Goal: Transaction & Acquisition: Purchase product/service

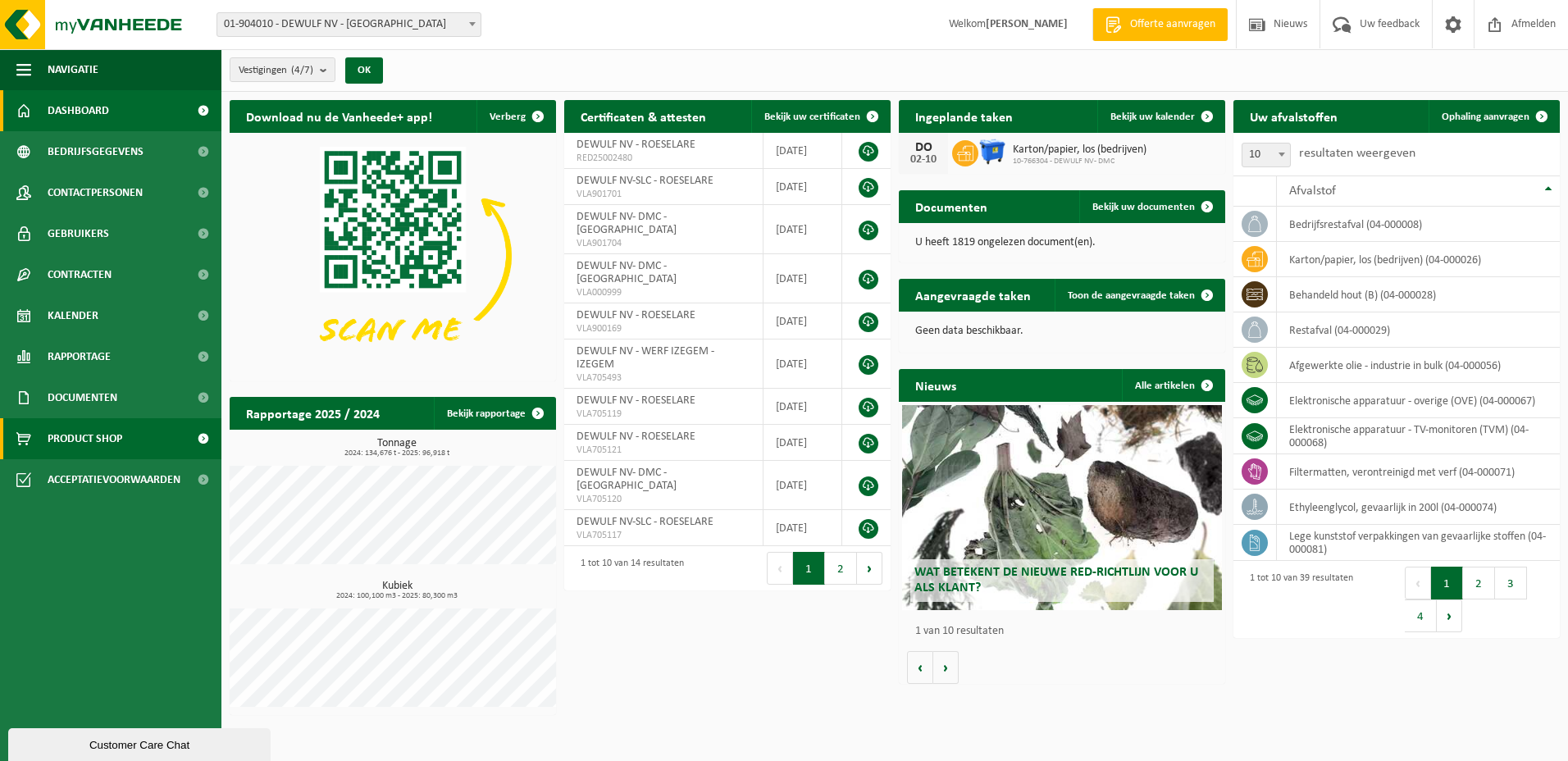
click at [59, 436] on span "Product Shop" at bounding box center [85, 439] width 74 height 41
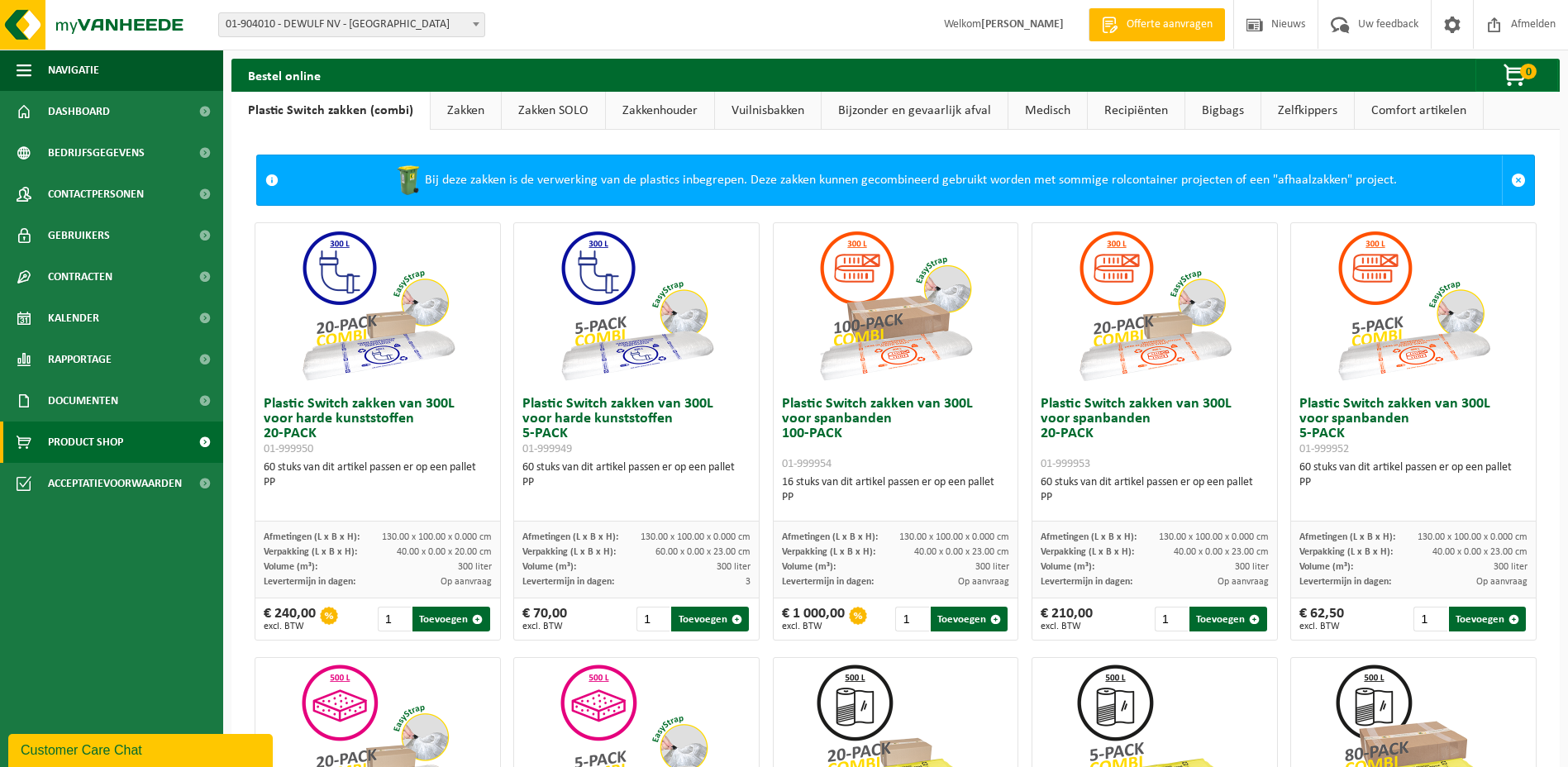
click at [769, 113] on link "Vuilnisbakken" at bounding box center [768, 111] width 106 height 38
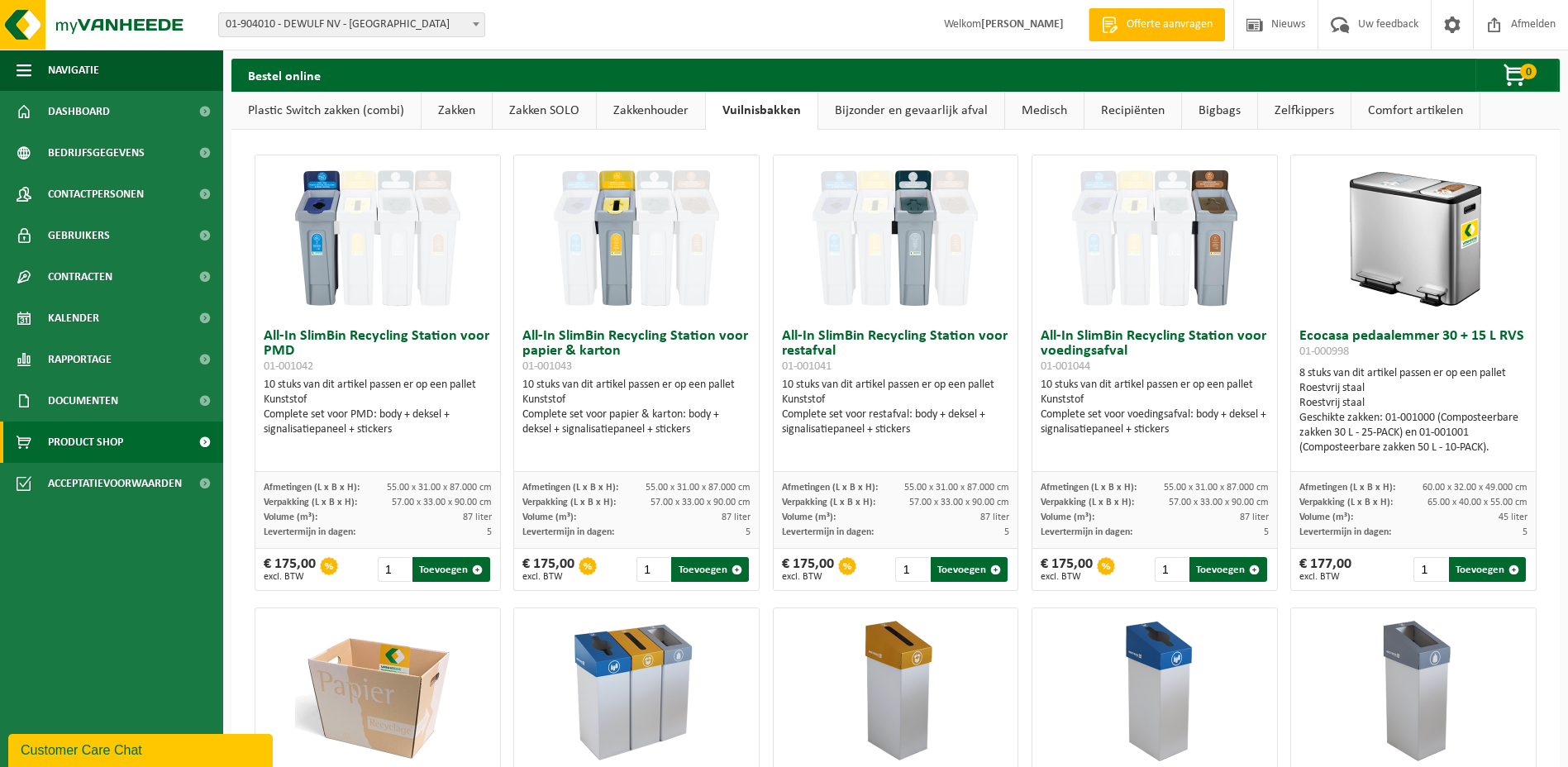
click at [1427, 232] on img at bounding box center [1413, 238] width 166 height 166
click at [1370, 335] on h3 "Ecocasa pedaalemmer 30 + 15 L RVS 01-000998" at bounding box center [1414, 345] width 228 height 33
click at [1343, 330] on h3 "Ecocasa pedaalemmer 30 + 15 L RVS 01-000998" at bounding box center [1414, 345] width 228 height 33
click at [631, 111] on link "Zakkenhouder" at bounding box center [651, 111] width 109 height 38
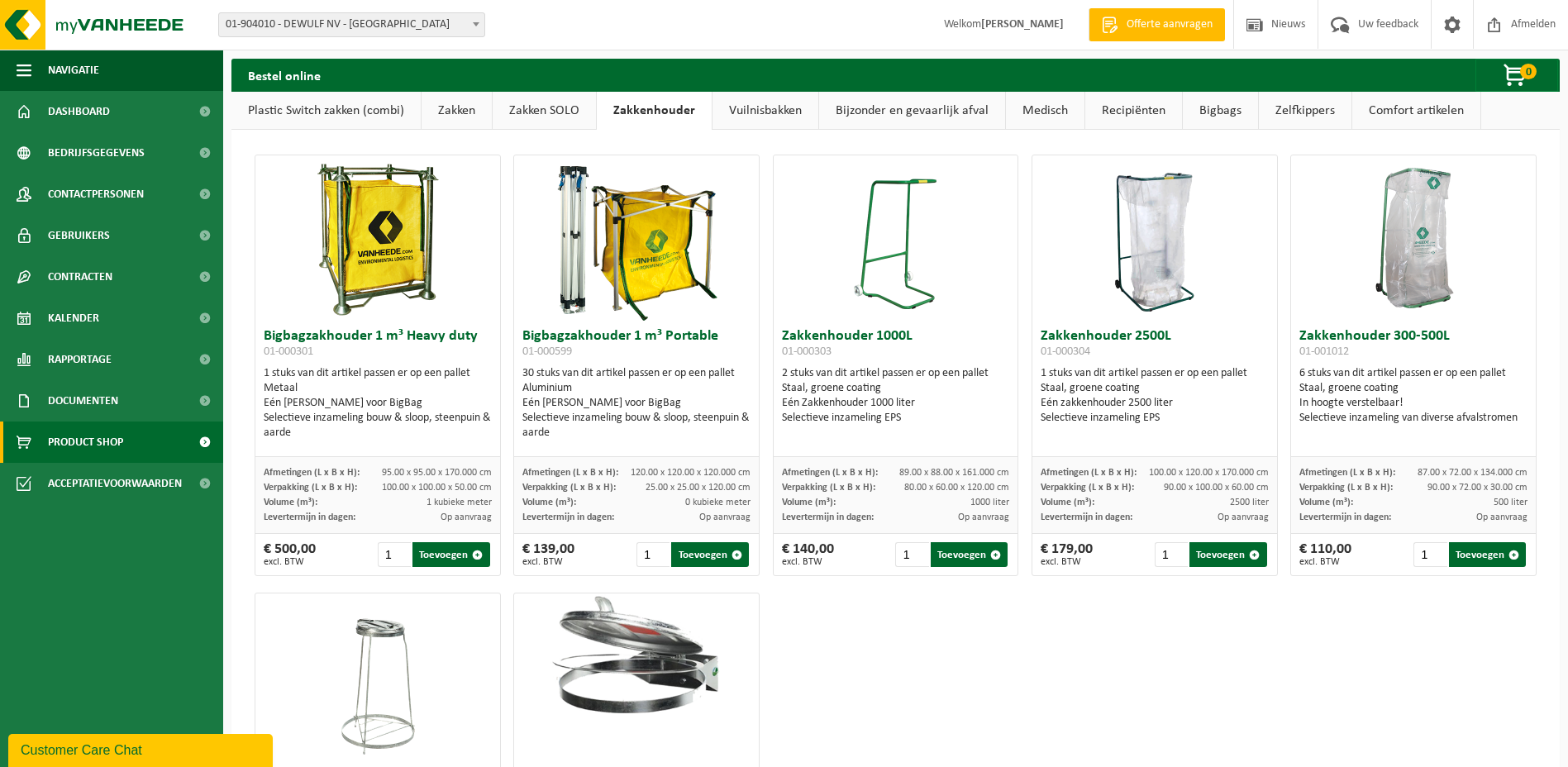
click at [533, 111] on link "Zakken SOLO" at bounding box center [544, 111] width 103 height 38
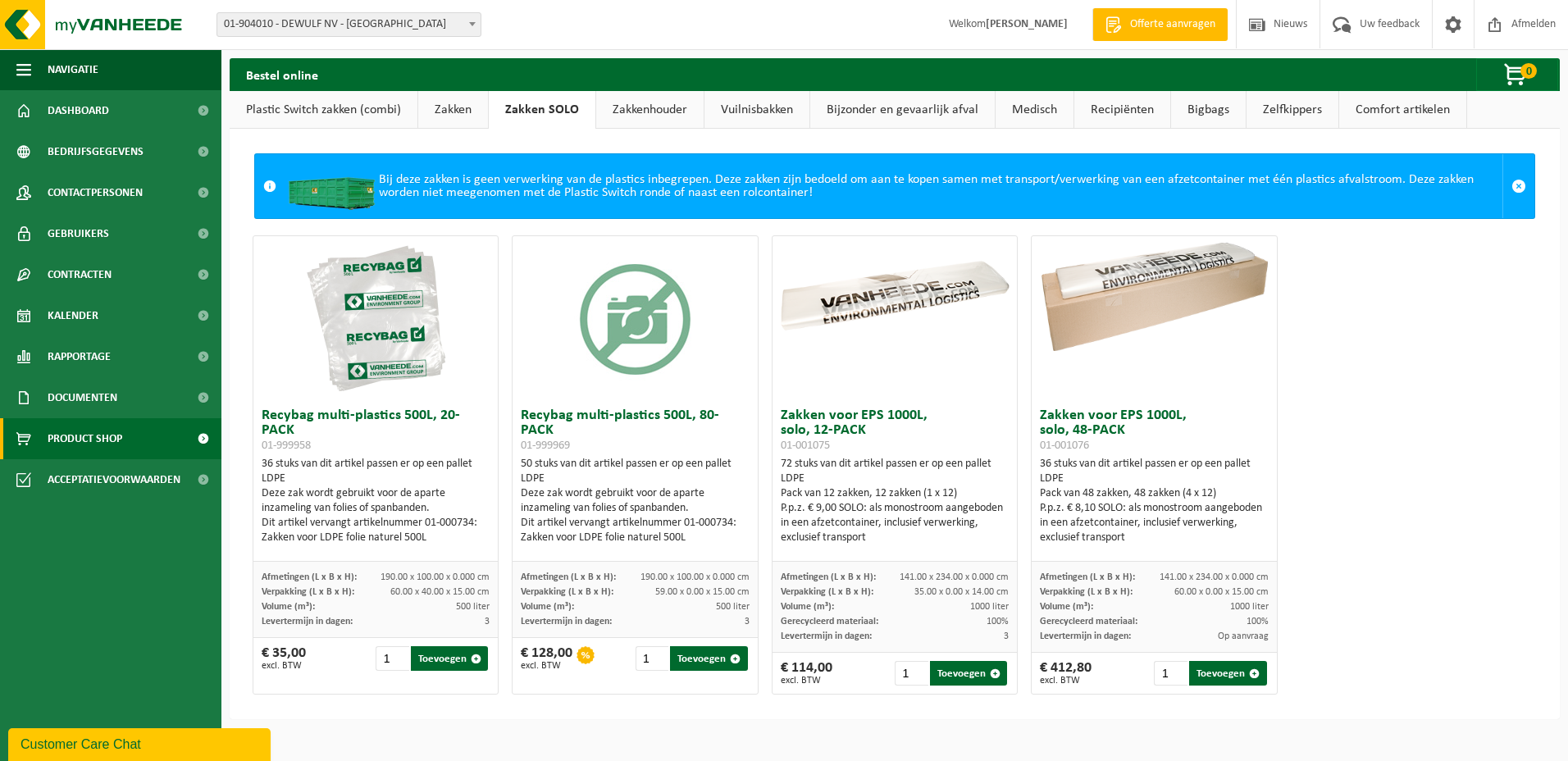
click at [305, 112] on link "Plastic Switch zakken (combi)" at bounding box center [323, 110] width 188 height 38
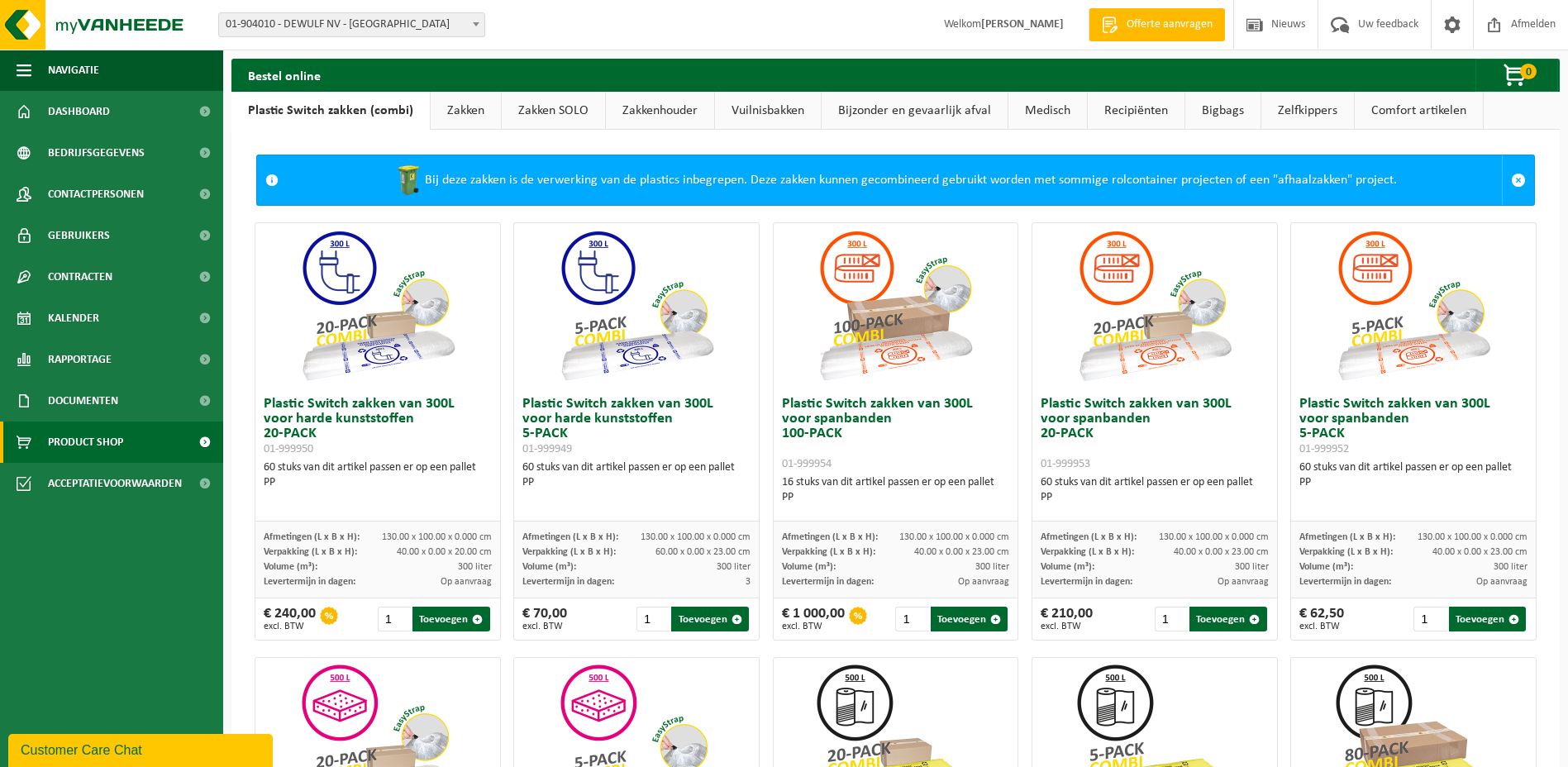
click at [446, 108] on link "Zakken" at bounding box center [465, 111] width 70 height 38
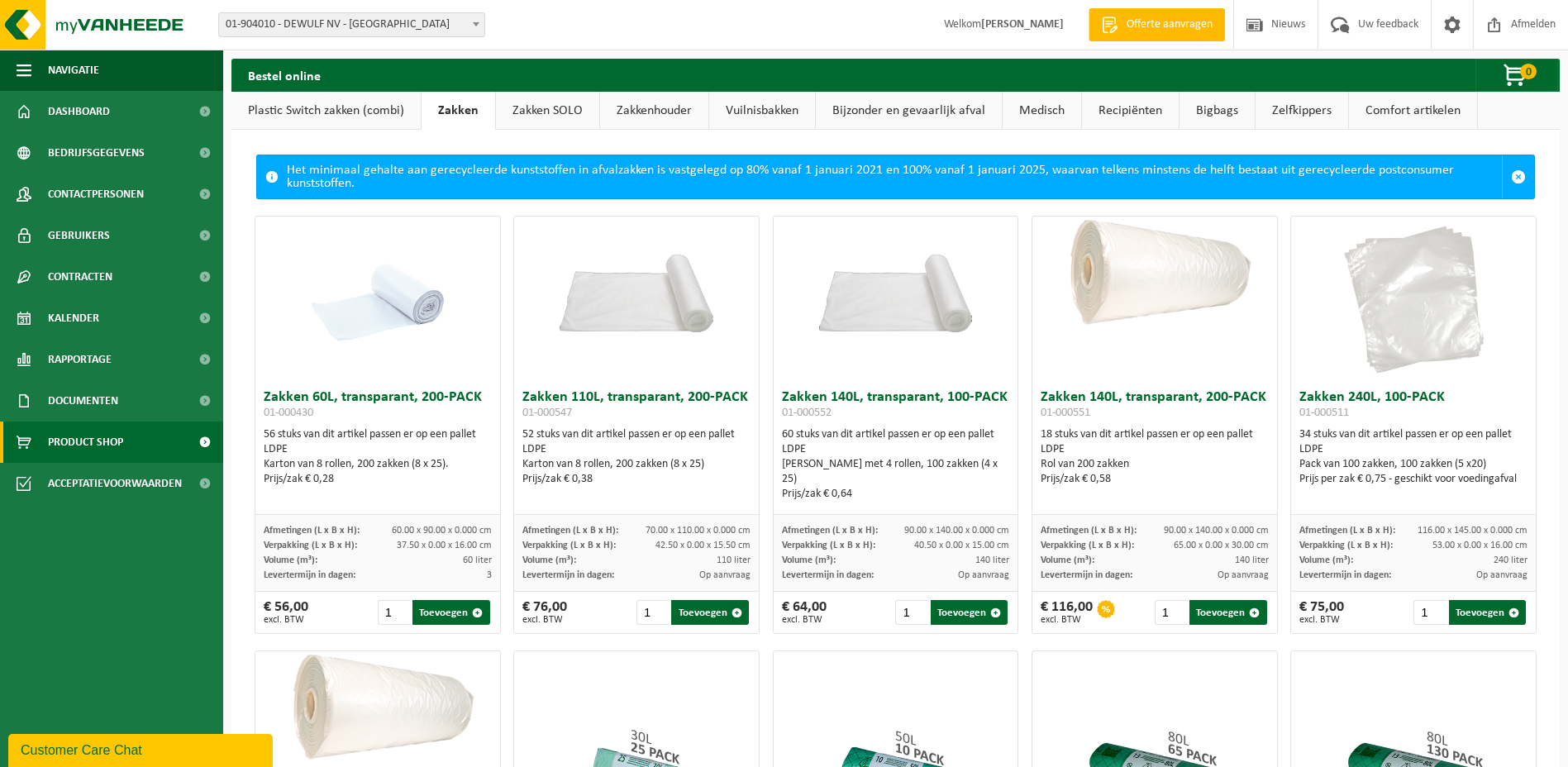
click at [1374, 111] on link "Comfort artikelen" at bounding box center [1413, 111] width 128 height 38
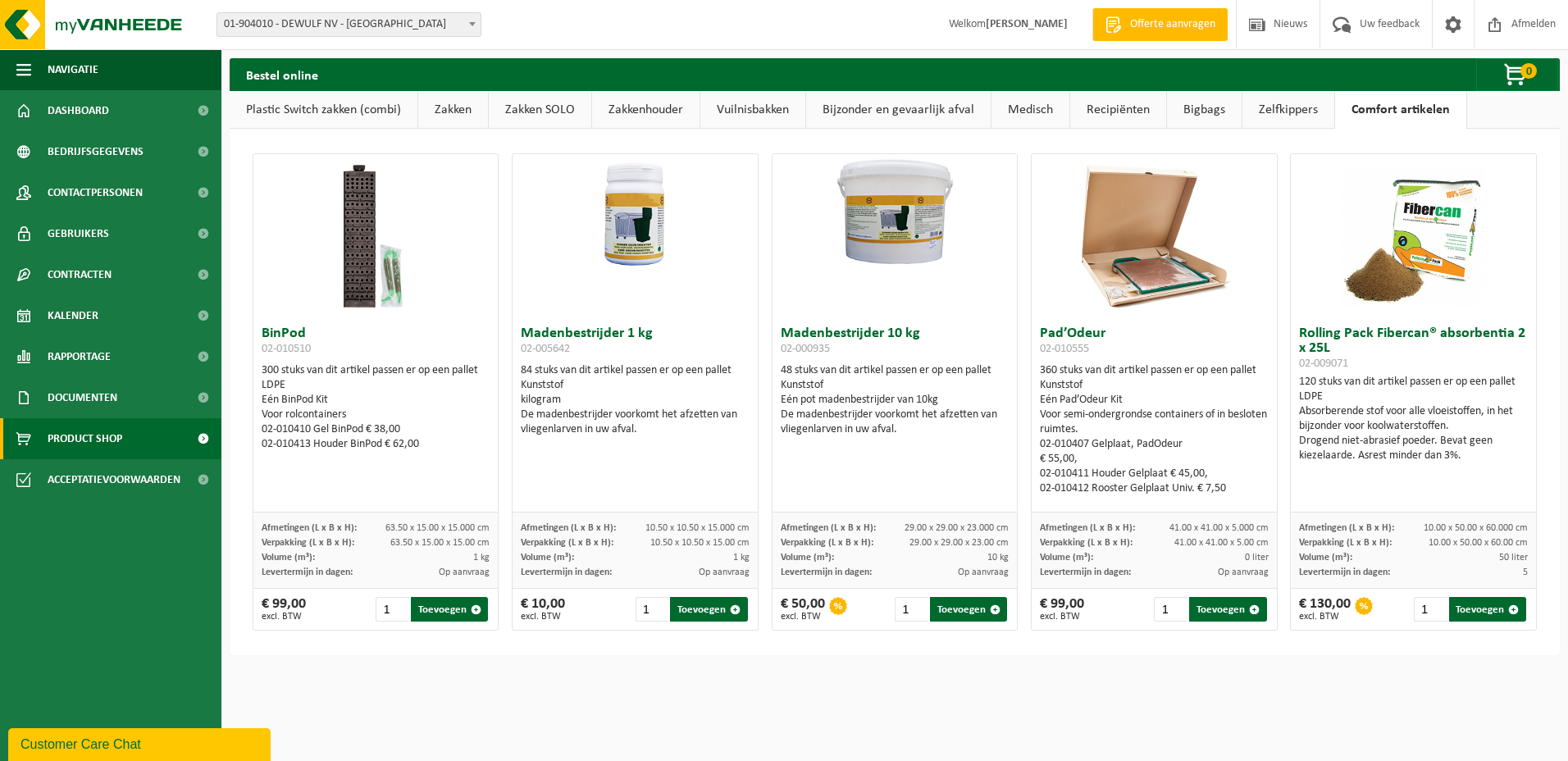
click at [1277, 108] on link "Zelfkippers" at bounding box center [1287, 110] width 92 height 38
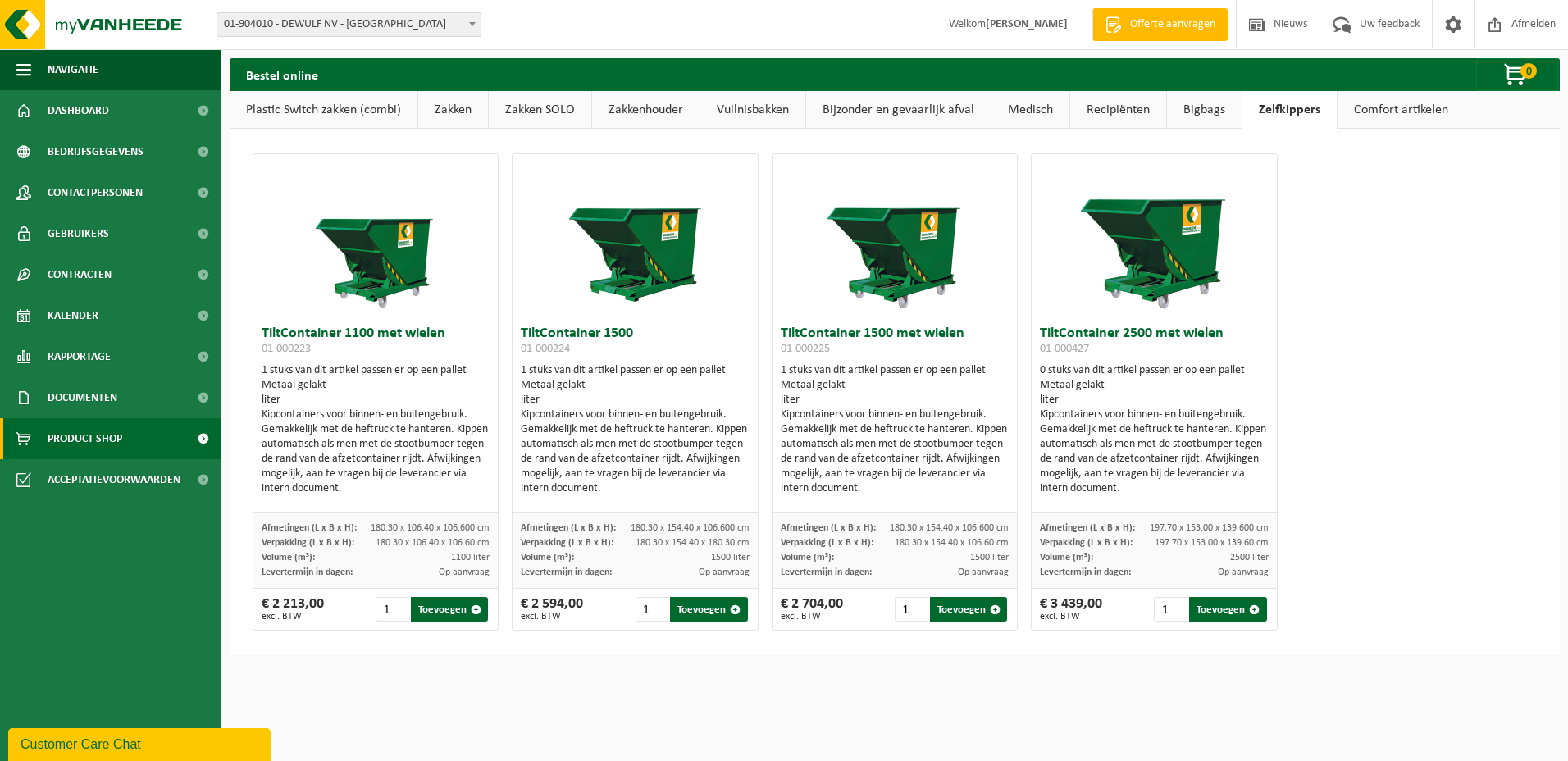
click at [1196, 111] on link "Bigbags" at bounding box center [1204, 110] width 74 height 38
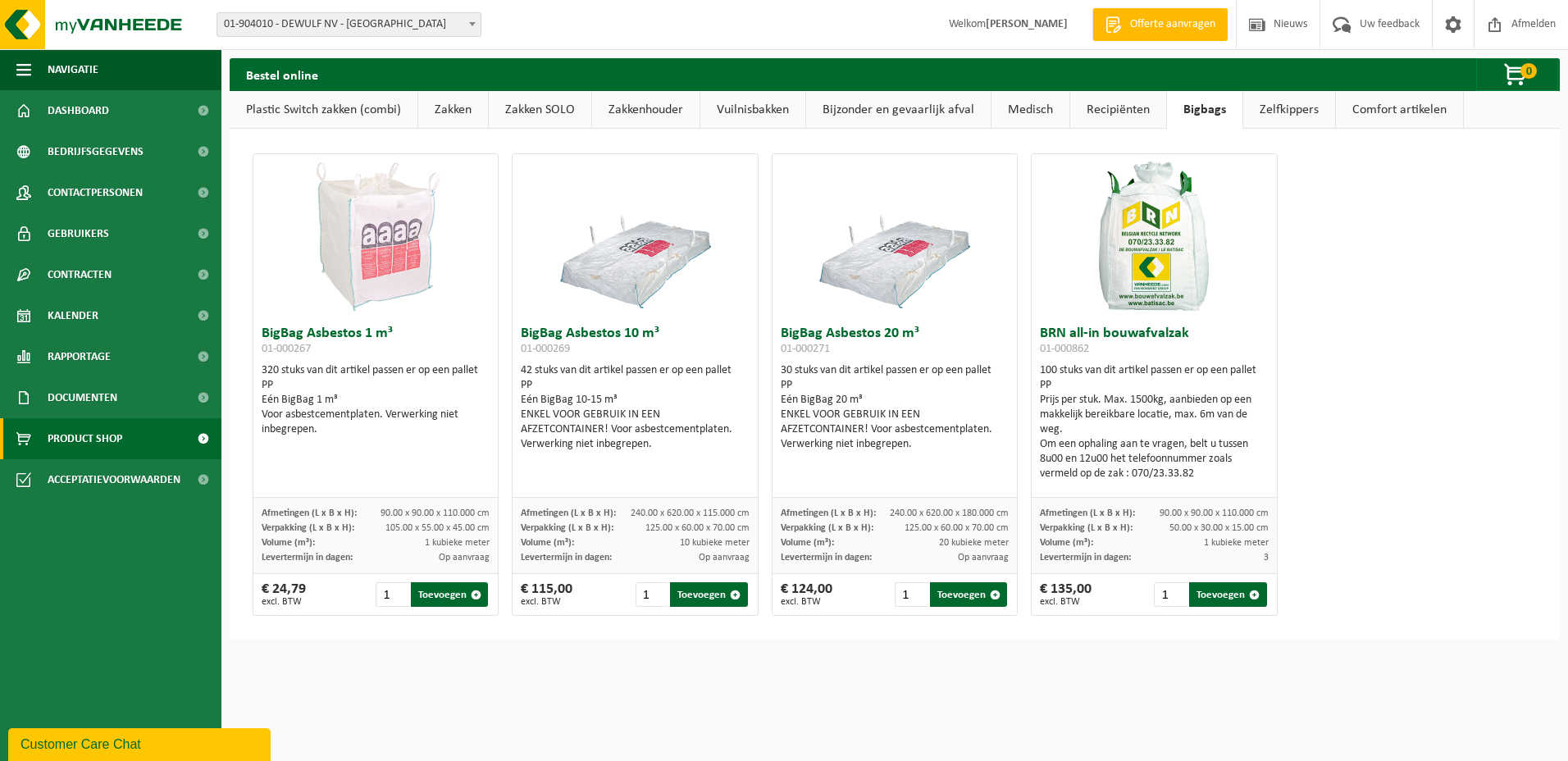
click at [1136, 111] on link "Recipiënten" at bounding box center [1117, 110] width 96 height 38
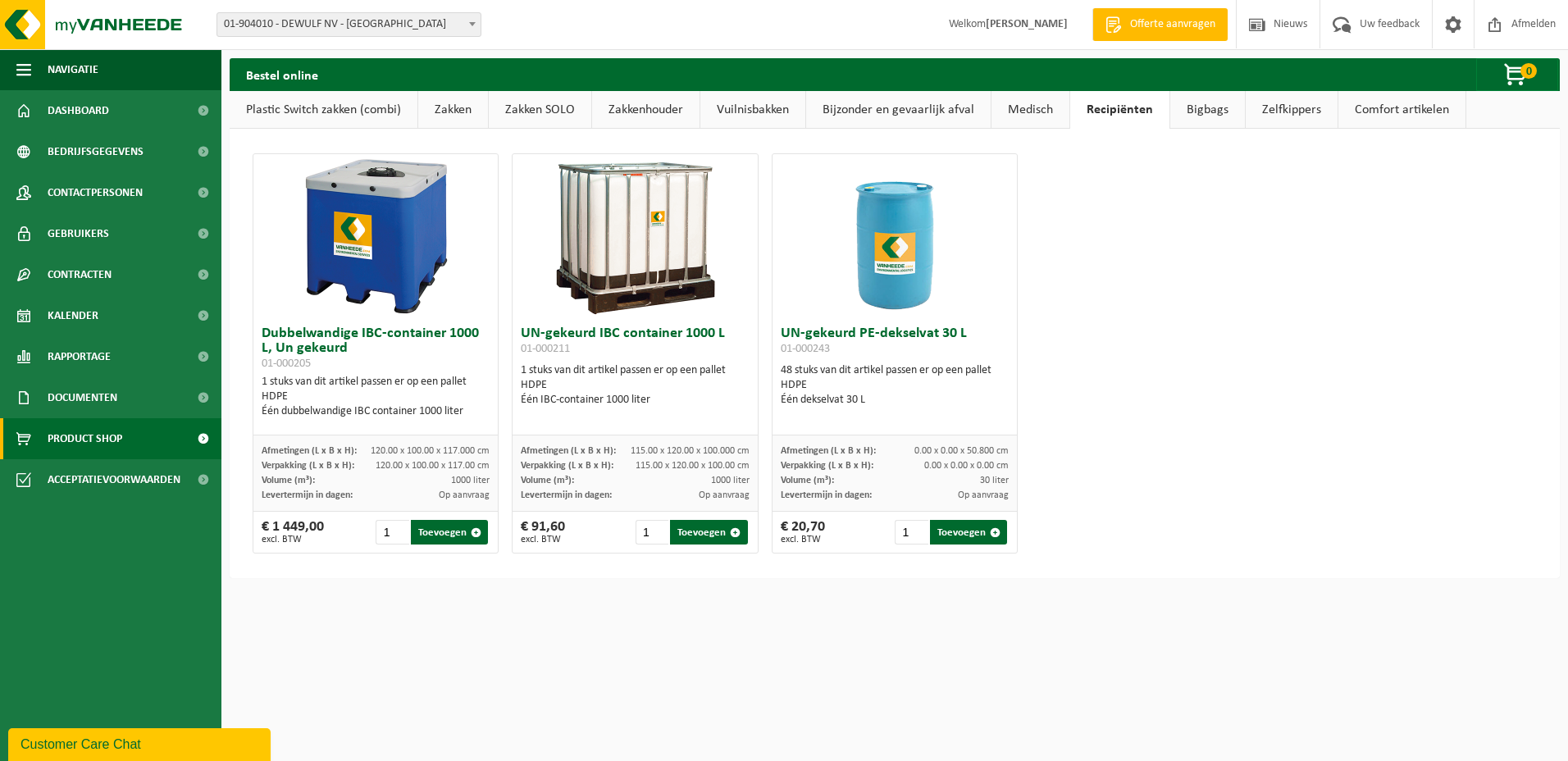
click at [1015, 112] on link "Medisch" at bounding box center [1030, 110] width 78 height 38
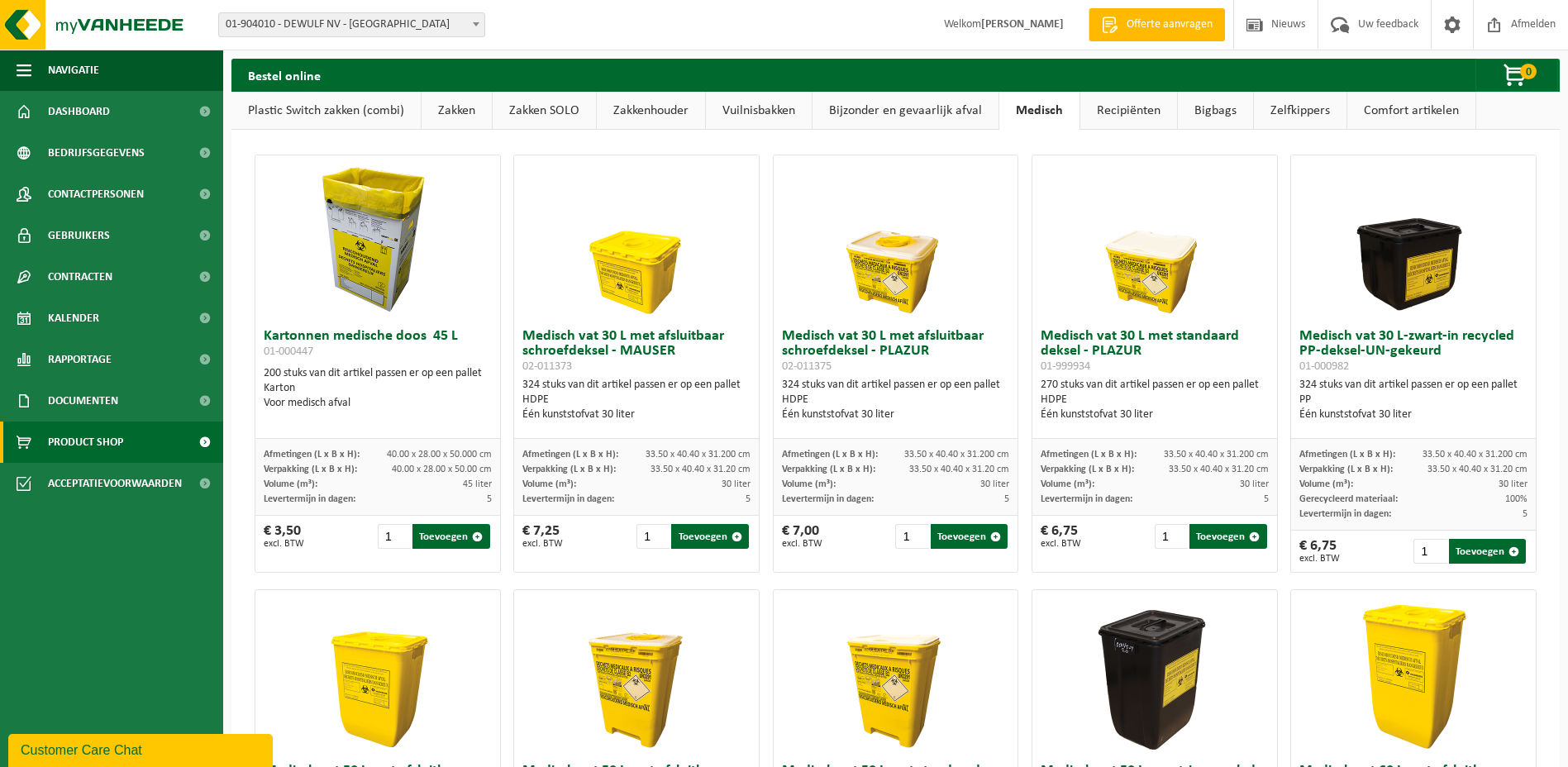
click at [885, 111] on link "Bijzonder en gevaarlijk afval" at bounding box center [905, 111] width 186 height 38
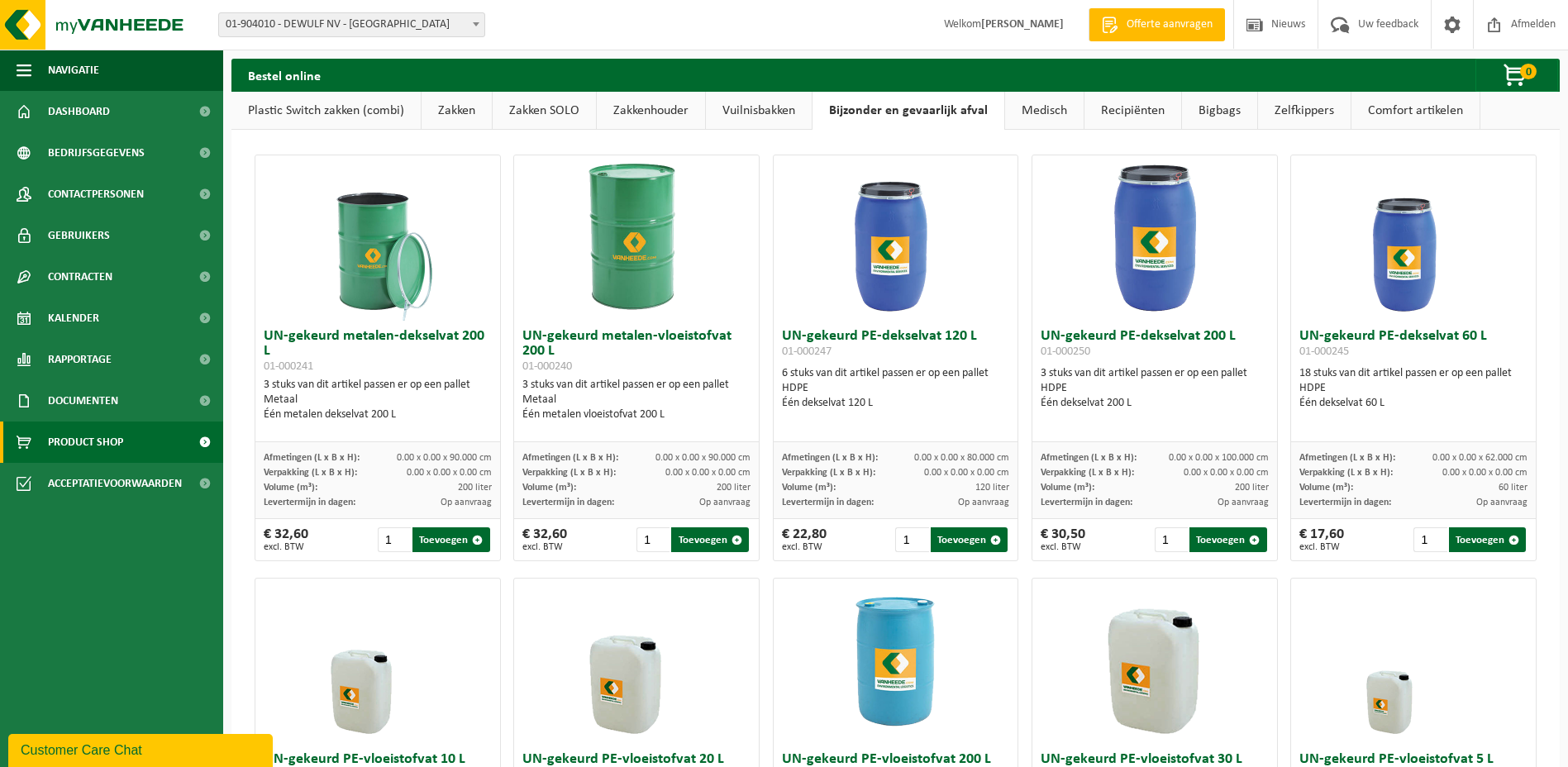
click at [755, 114] on link "Vuilnisbakken" at bounding box center [758, 111] width 106 height 38
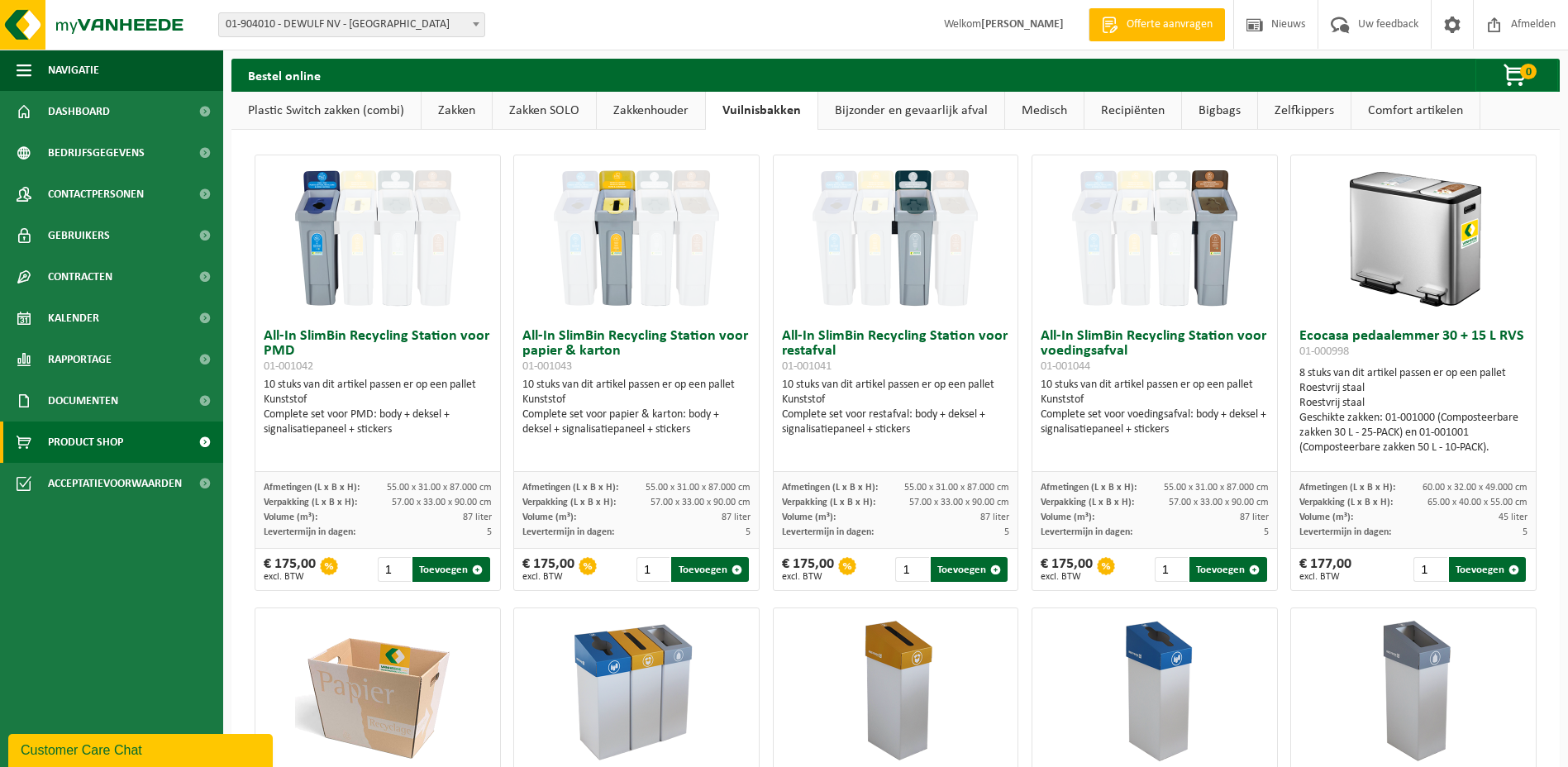
click at [655, 109] on link "Zakkenhouder" at bounding box center [651, 111] width 109 height 38
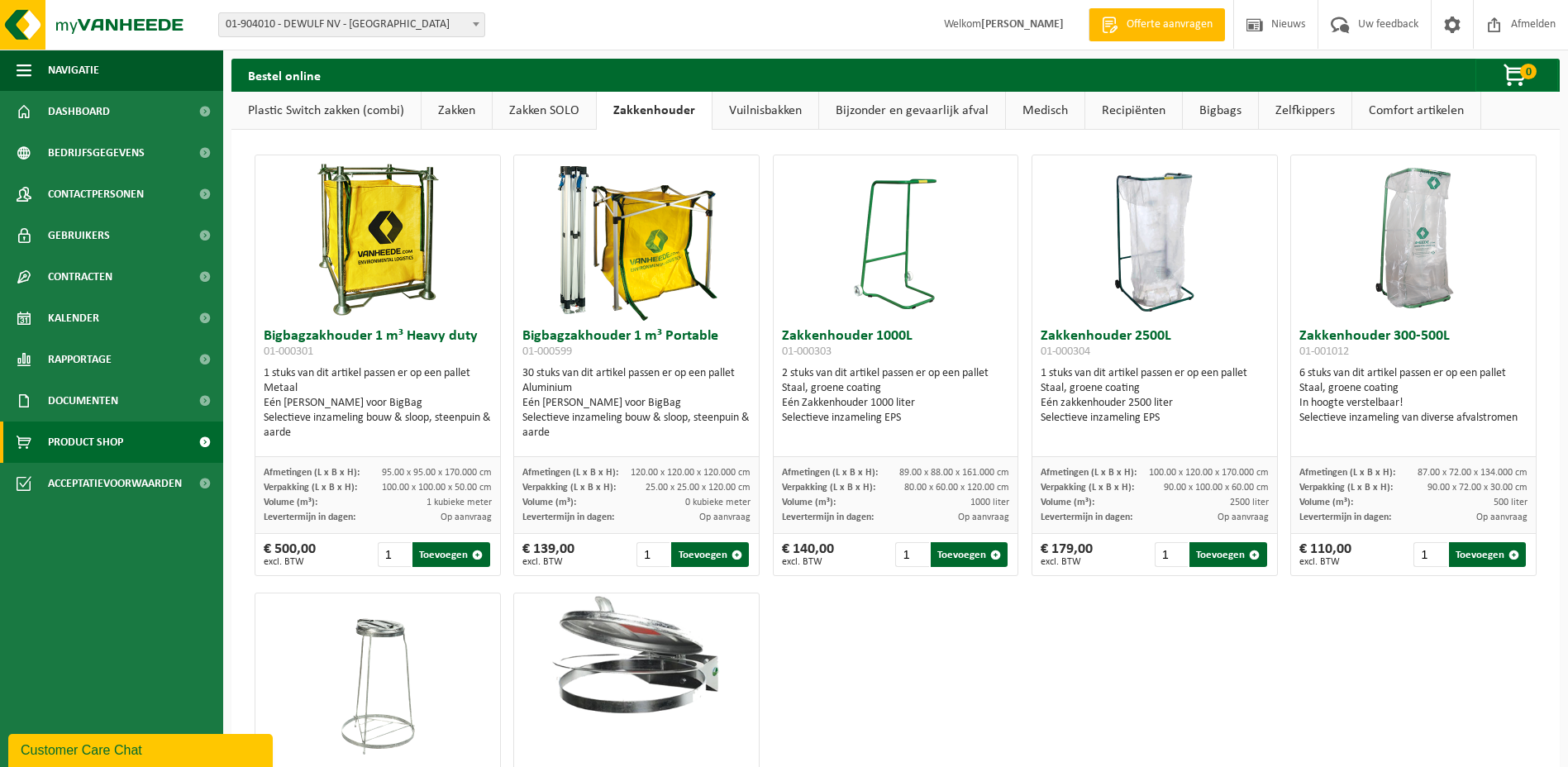
click at [564, 111] on link "Zakken SOLO" at bounding box center [544, 111] width 103 height 38
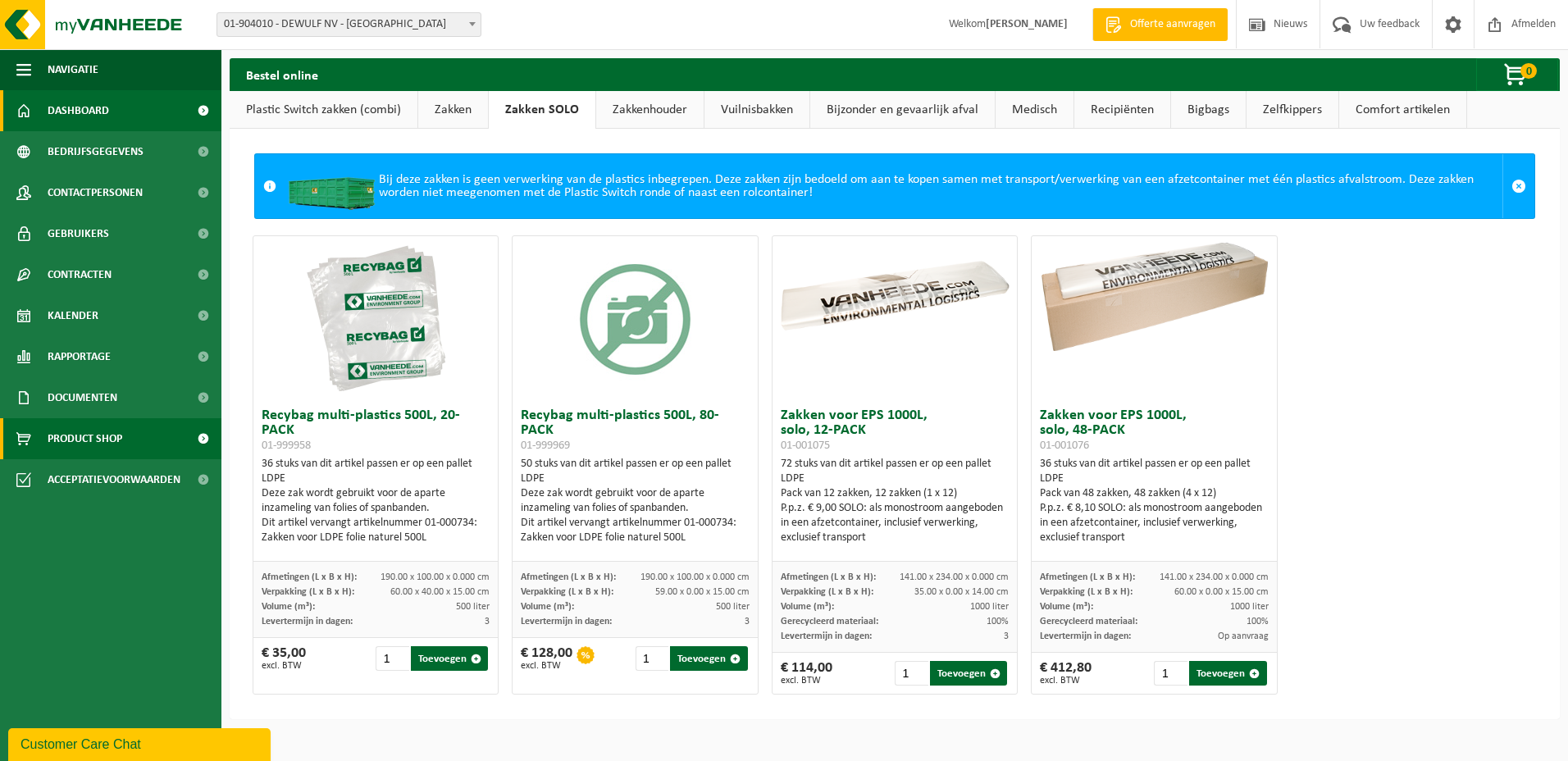
click at [72, 114] on span "Dashboard" at bounding box center [78, 111] width 61 height 41
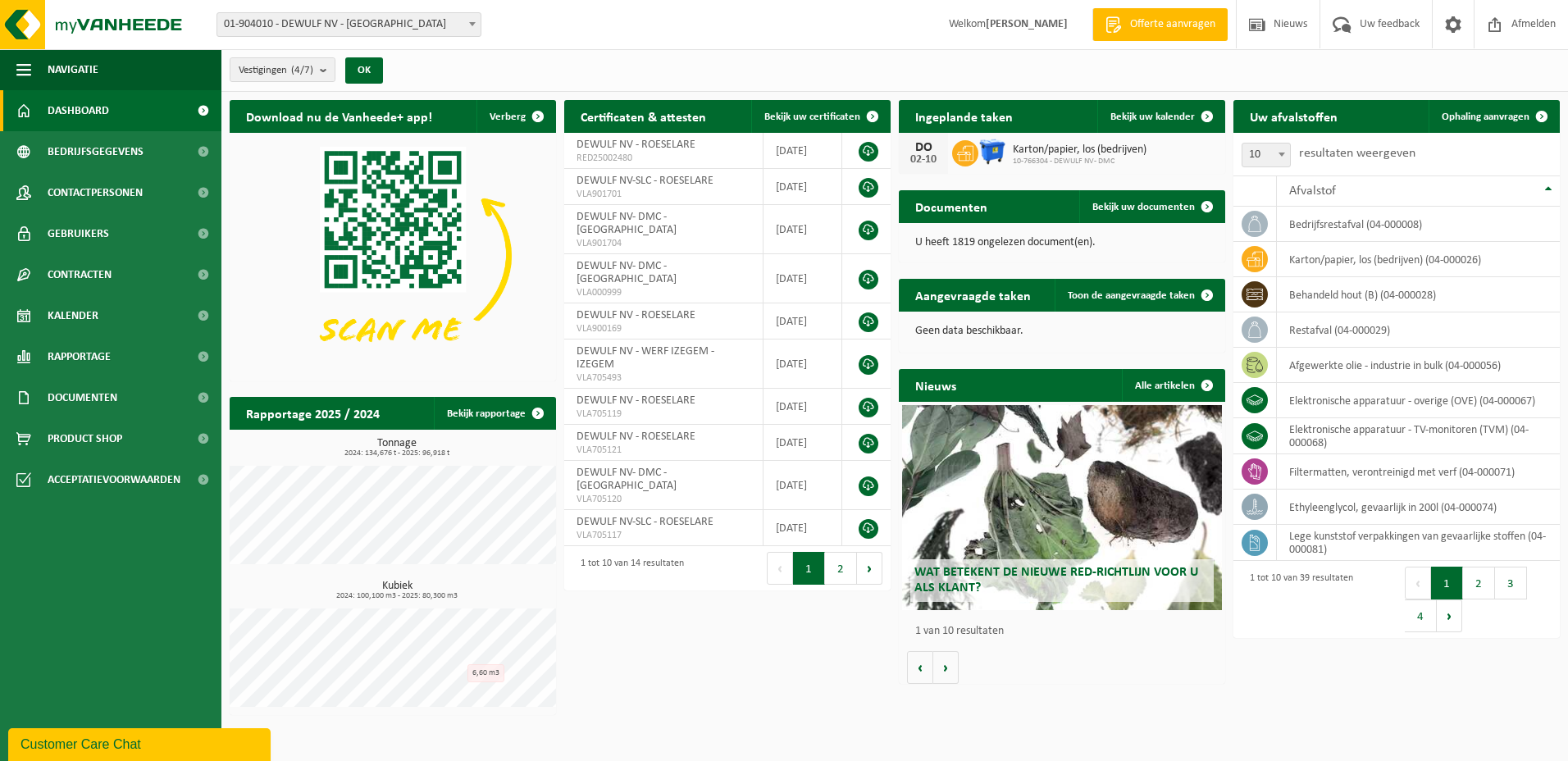
click at [708, 678] on div "Download nu de Vanheede+ app! Verberg Certificaten & attesten Bekijk uw certifi…" at bounding box center [895, 408] width 1339 height 632
